Goal: Information Seeking & Learning: Learn about a topic

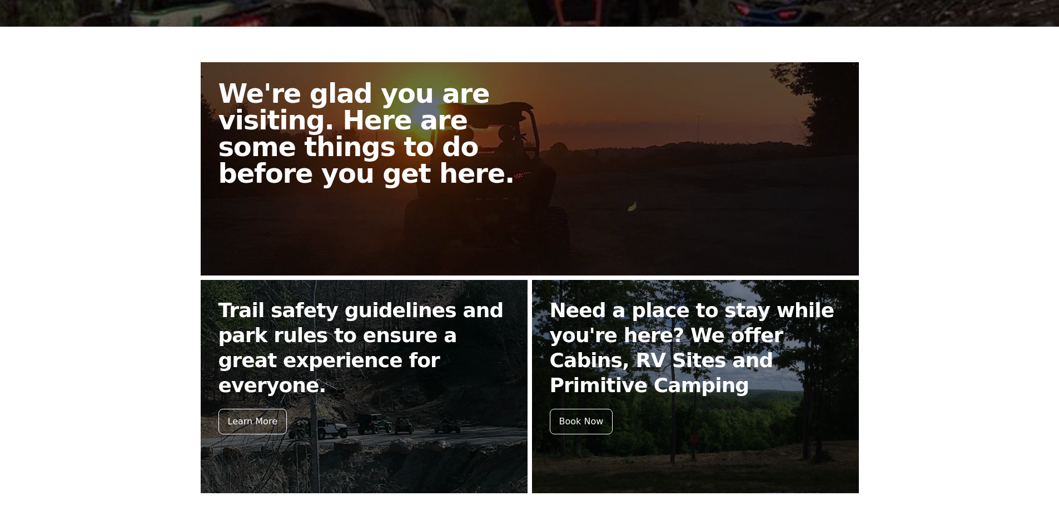
scroll to position [439, 0]
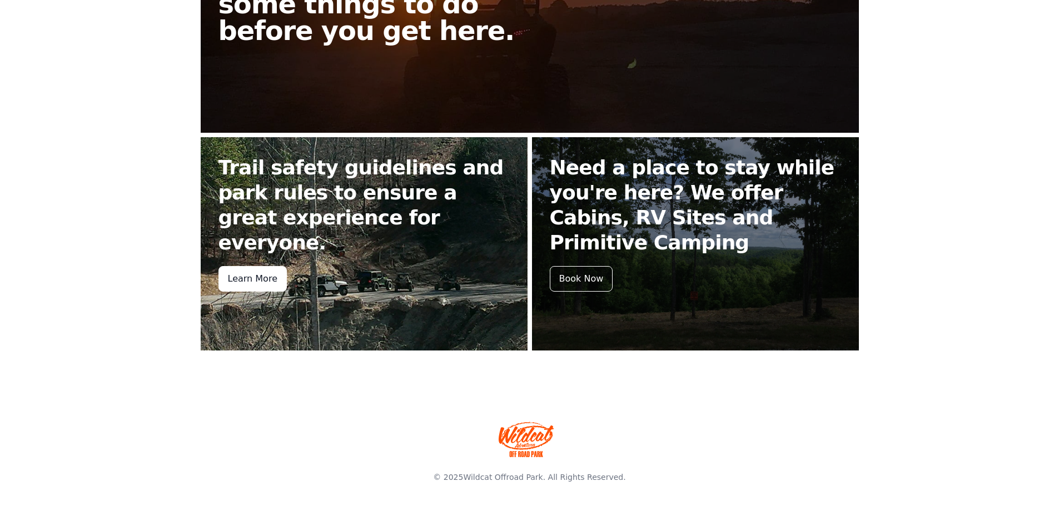
click at [237, 266] on div "Learn More" at bounding box center [252, 279] width 68 height 26
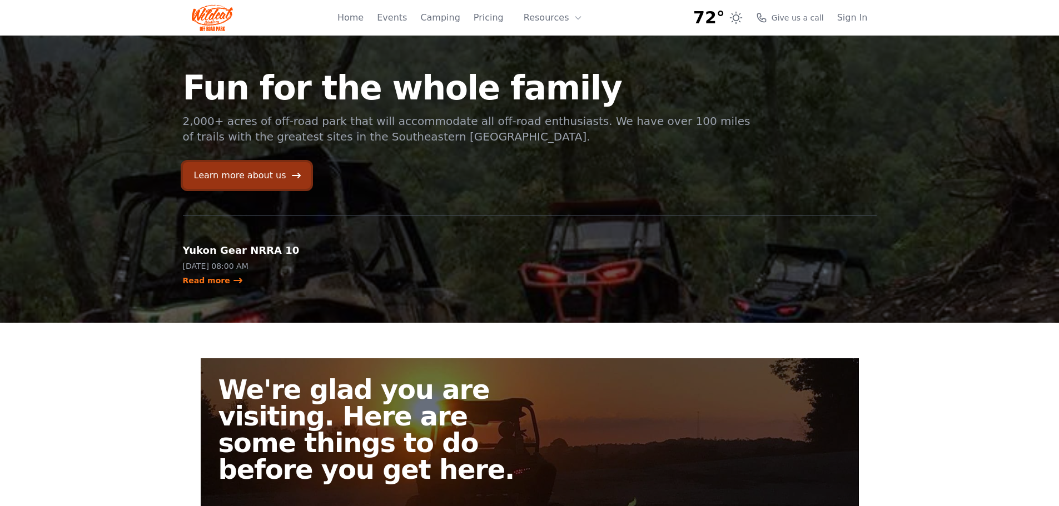
click at [247, 176] on link "Learn more about us" at bounding box center [247, 175] width 128 height 27
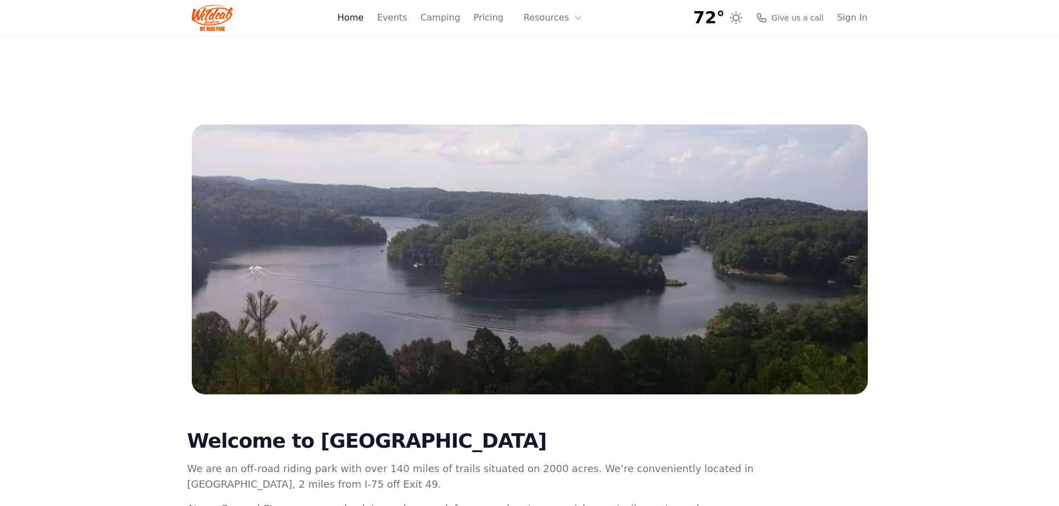
click at [363, 16] on link "Home" at bounding box center [350, 17] width 26 height 13
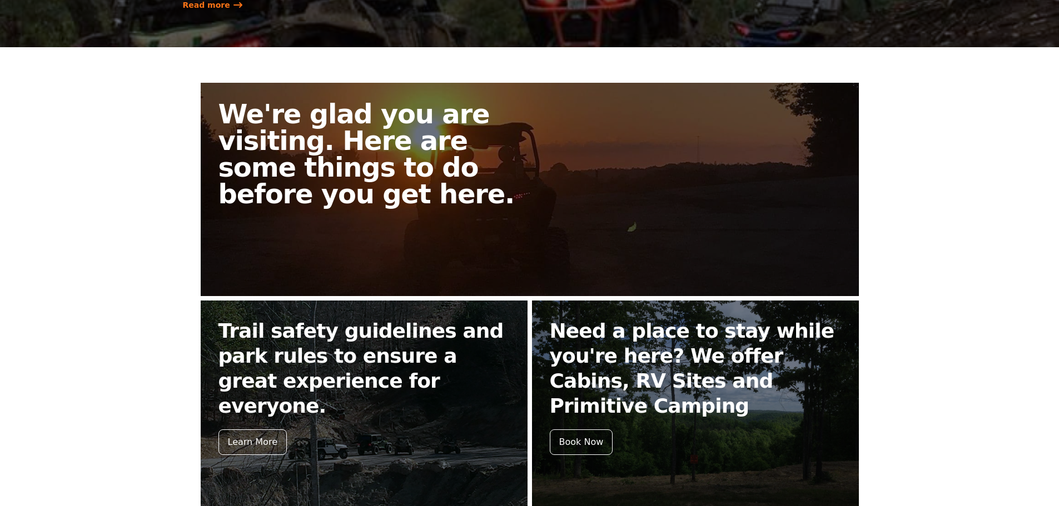
scroll to position [278, 0]
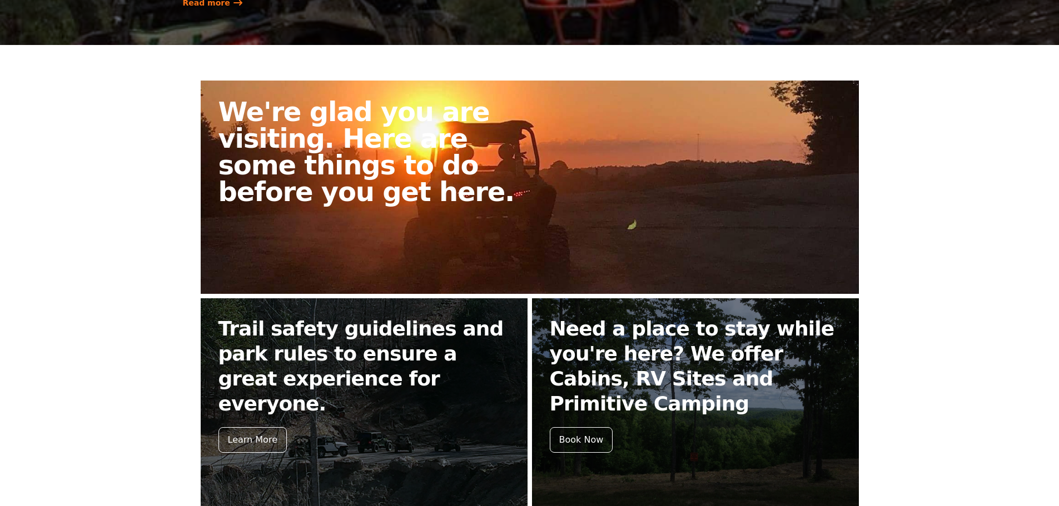
click at [380, 191] on h2 "We're glad you are visiting. Here are some things to do before you get here." at bounding box center [378, 151] width 320 height 107
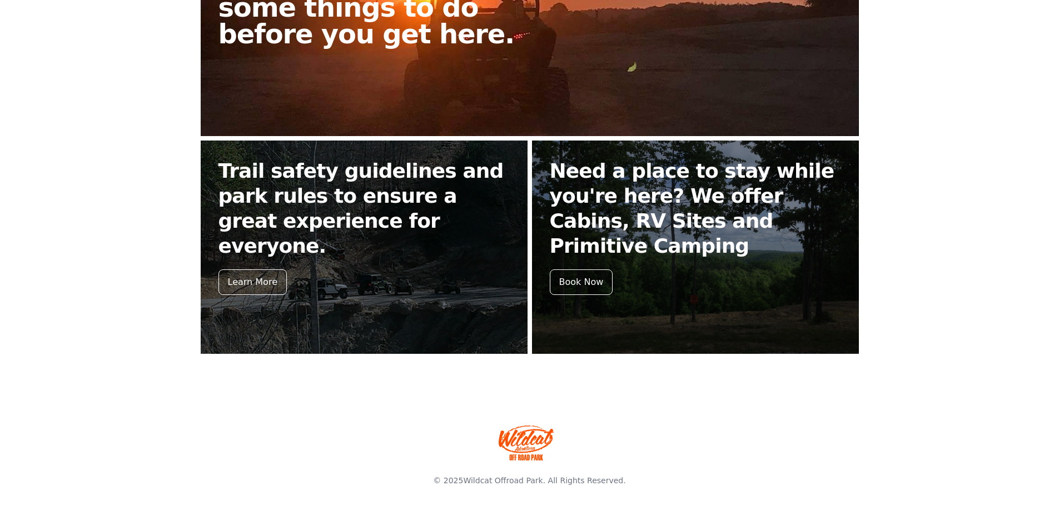
scroll to position [439, 0]
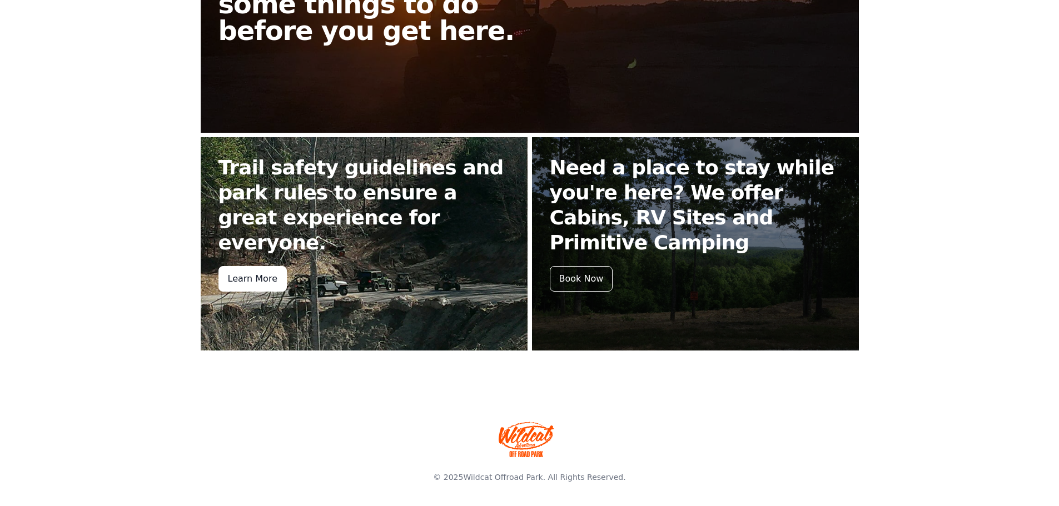
click at [262, 266] on div "Learn More" at bounding box center [252, 279] width 68 height 26
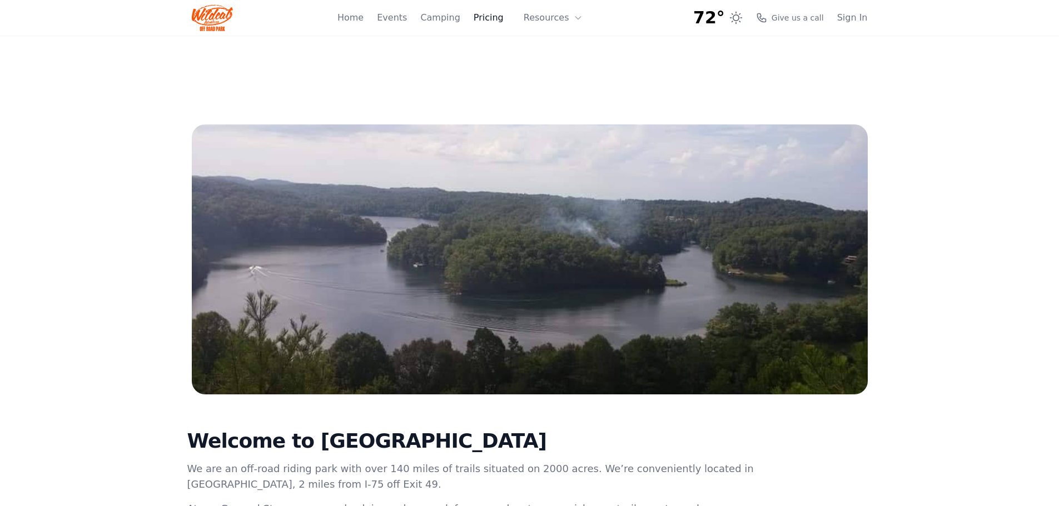
click at [497, 22] on link "Pricing" at bounding box center [488, 17] width 30 height 13
